Goal: Task Accomplishment & Management: Manage account settings

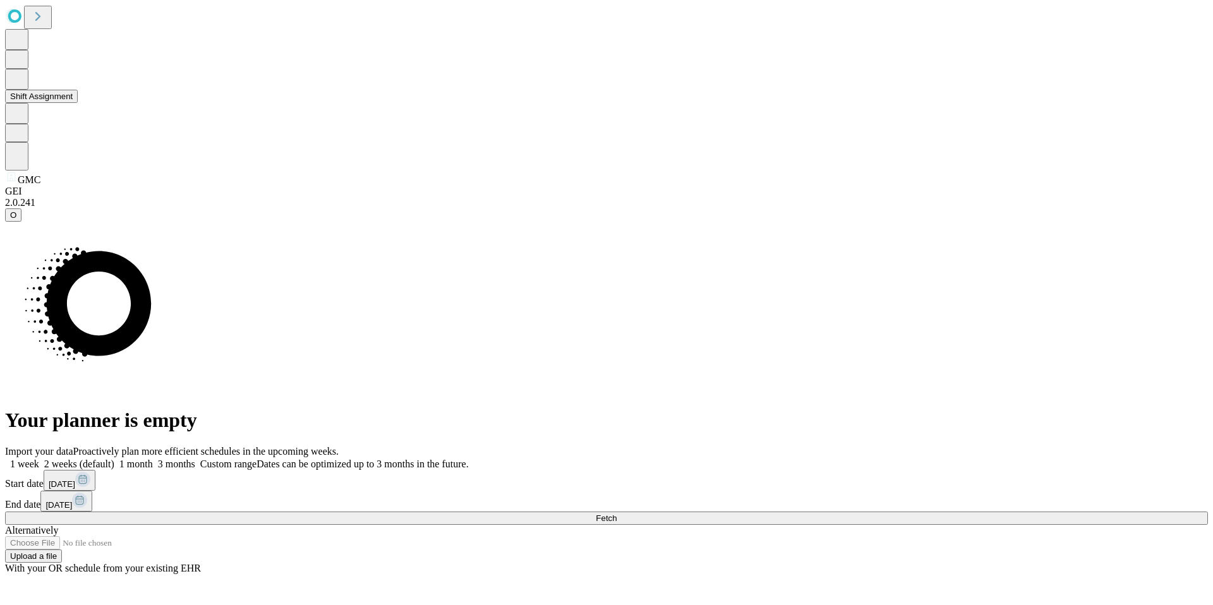
click at [78, 103] on button "Shift Assignment" at bounding box center [41, 96] width 73 height 13
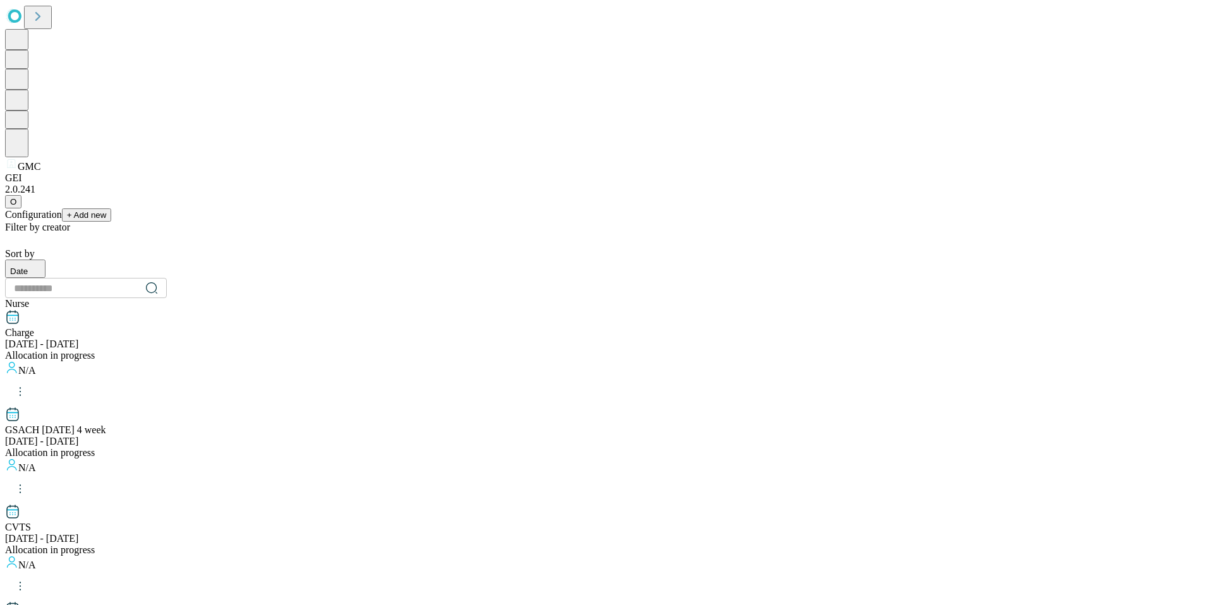
scroll to position [592, 0]
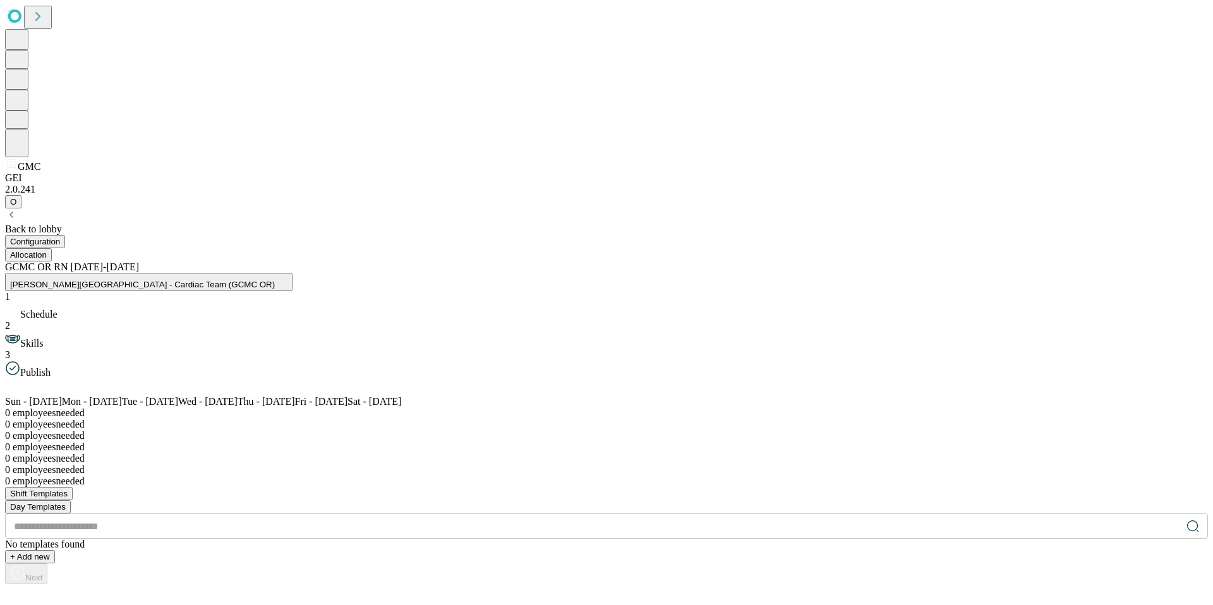
click at [52, 248] on button "Allocation" at bounding box center [28, 254] width 47 height 13
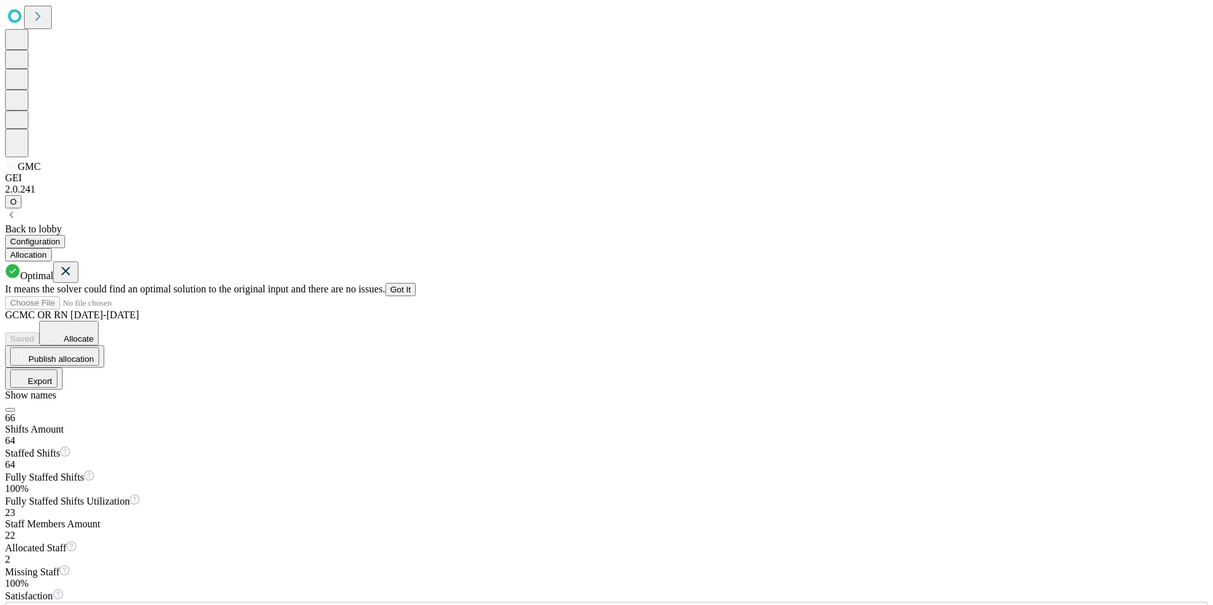
click at [568, 361] on div "Highlight shifts of the same template" at bounding box center [565, 349] width 125 height 25
